Goal: Find specific page/section: Find specific page/section

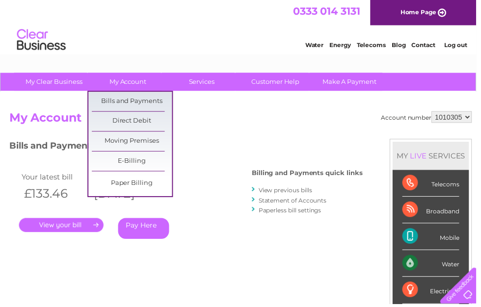
click at [202, 139] on div "Account number 1010305 My Account MY LIVE SERVICES Telecoms Broadband Mobile Wa…" at bounding box center [242, 259] width 467 height 295
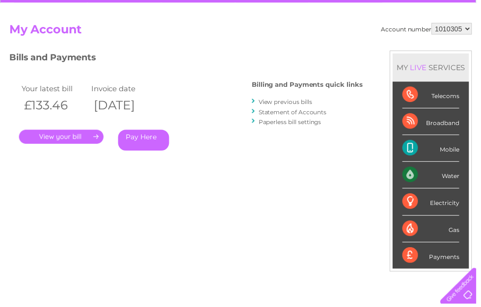
scroll to position [87, 0]
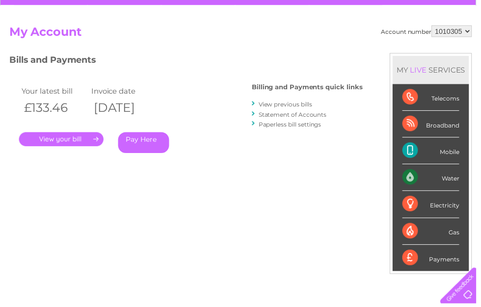
click at [298, 105] on link "View previous bills" at bounding box center [288, 105] width 54 height 7
click at [287, 102] on link "View previous bills" at bounding box center [288, 105] width 54 height 7
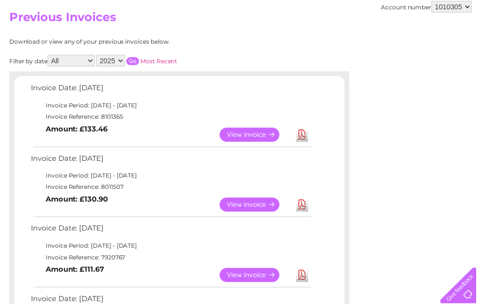
scroll to position [100, 0]
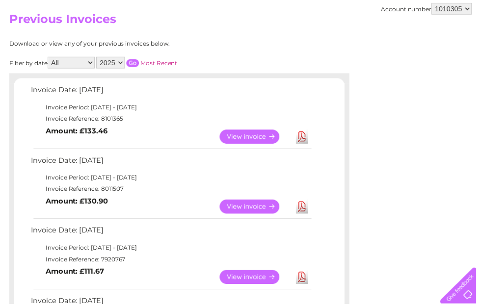
click at [252, 205] on link "View" at bounding box center [258, 209] width 72 height 14
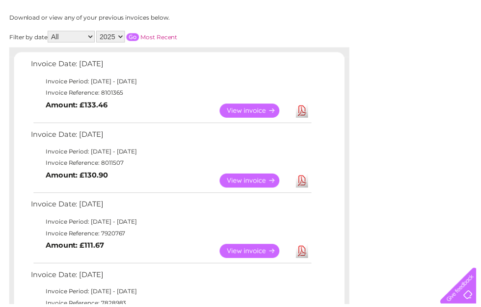
scroll to position [139, 0]
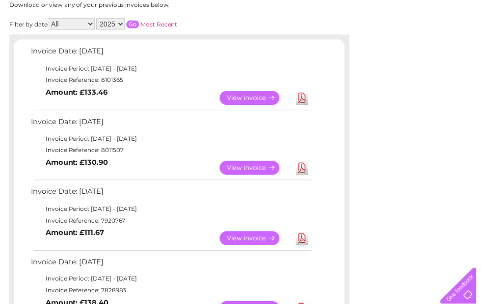
click at [249, 233] on link "View" at bounding box center [258, 240] width 72 height 14
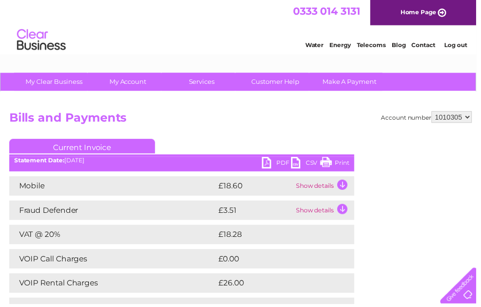
click at [330, 162] on link "Print" at bounding box center [337, 165] width 29 height 14
click at [337, 162] on link "Print" at bounding box center [337, 165] width 29 height 14
